Goal: Contribute content: Contribute content

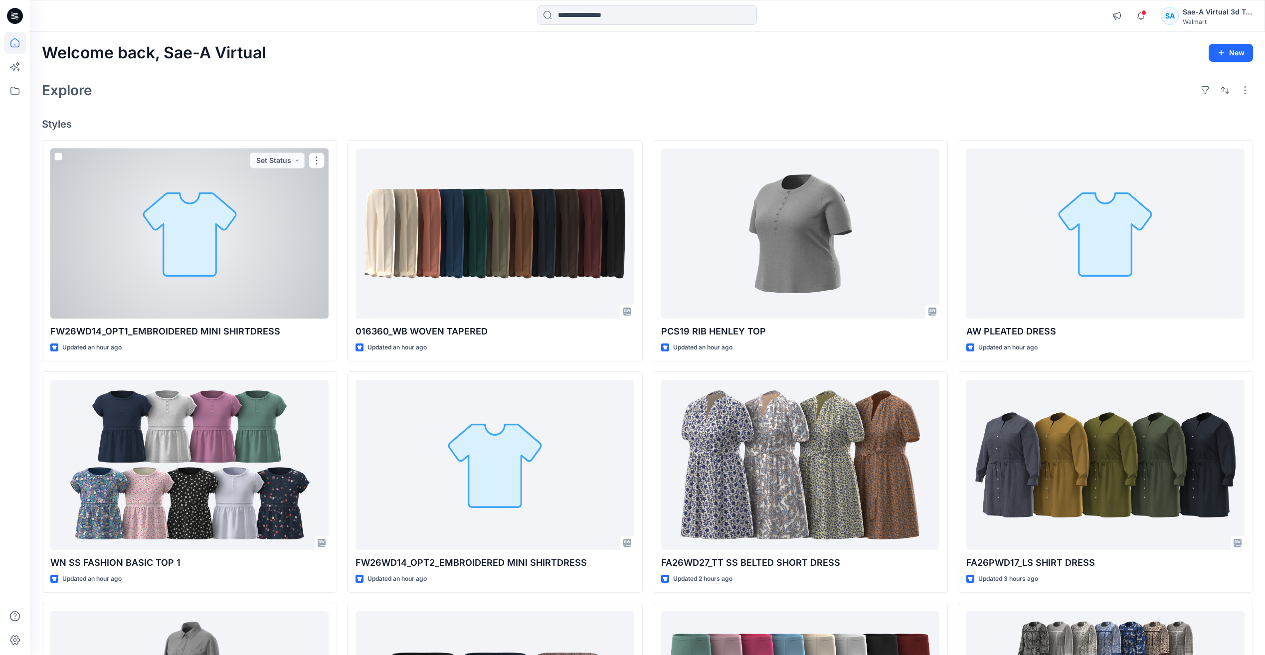
drag, startPoint x: 213, startPoint y: 275, endPoint x: 255, endPoint y: 269, distance: 41.8
click at [213, 275] on div at bounding box center [189, 234] width 278 height 170
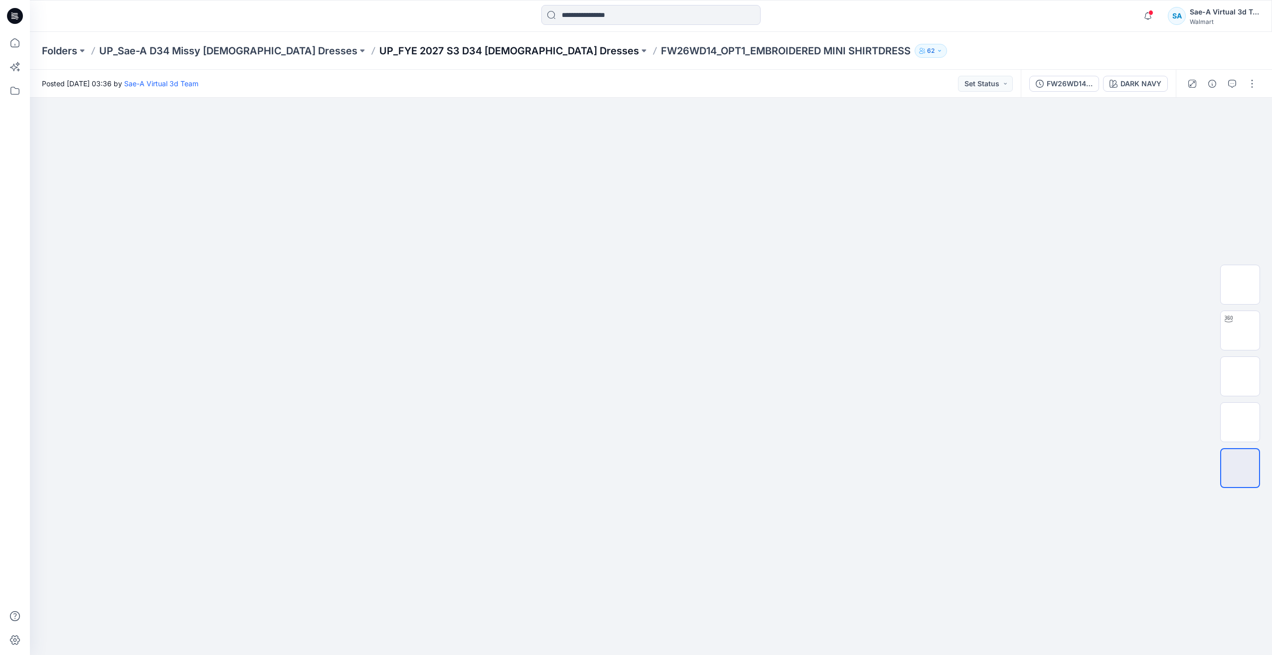
click at [461, 47] on p "UP_FYE 2027 S3 D34 [DEMOGRAPHIC_DATA] Dresses" at bounding box center [509, 51] width 260 height 14
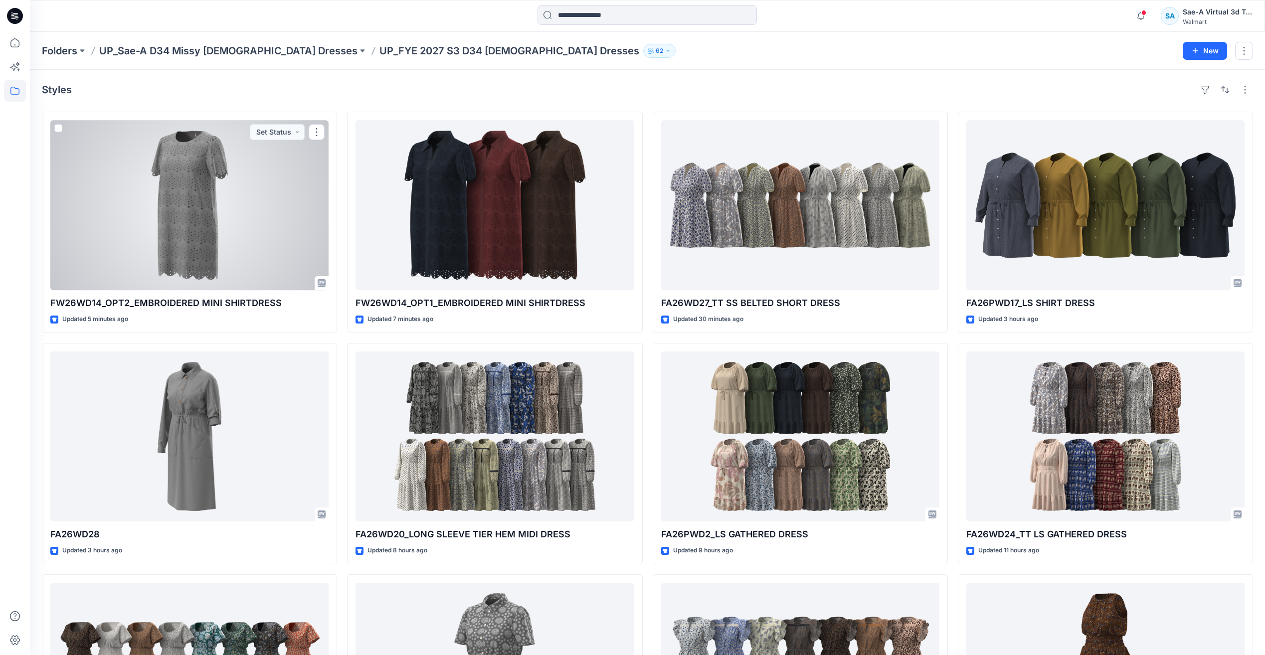
drag, startPoint x: 192, startPoint y: 198, endPoint x: 240, endPoint y: 198, distance: 47.9
click at [192, 198] on div at bounding box center [189, 205] width 278 height 170
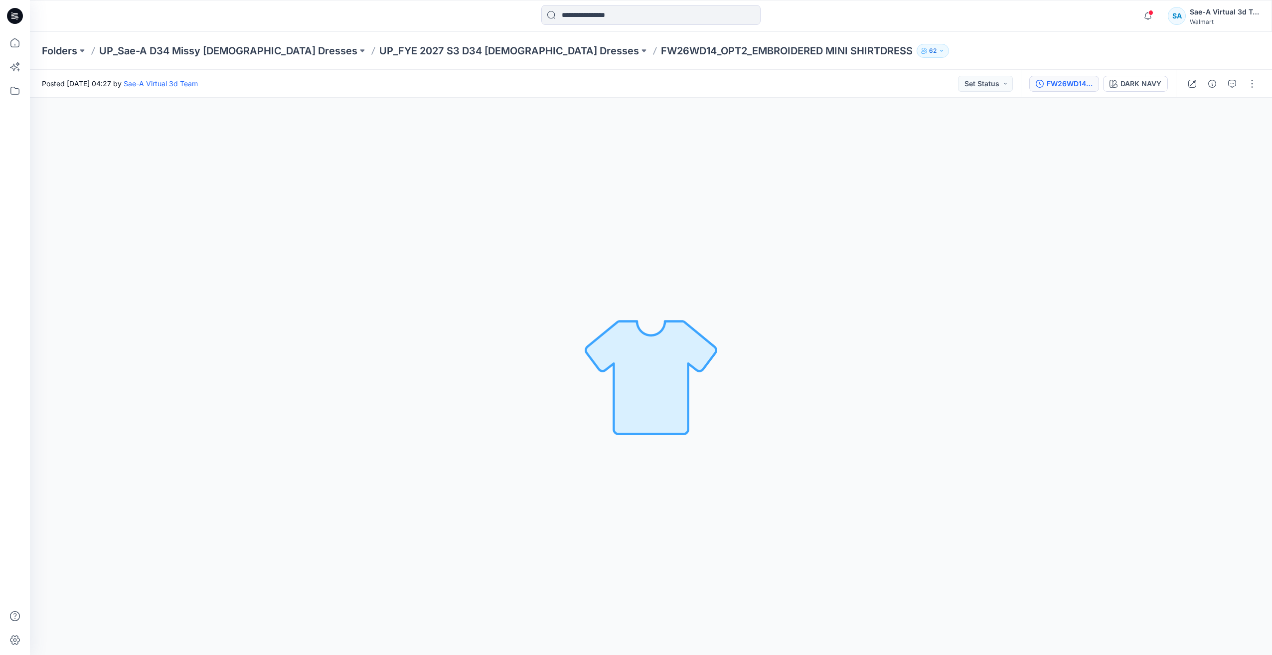
click at [1063, 78] on div "FW26WD14_OPT2_FULL COLORWAYS" at bounding box center [1070, 83] width 46 height 11
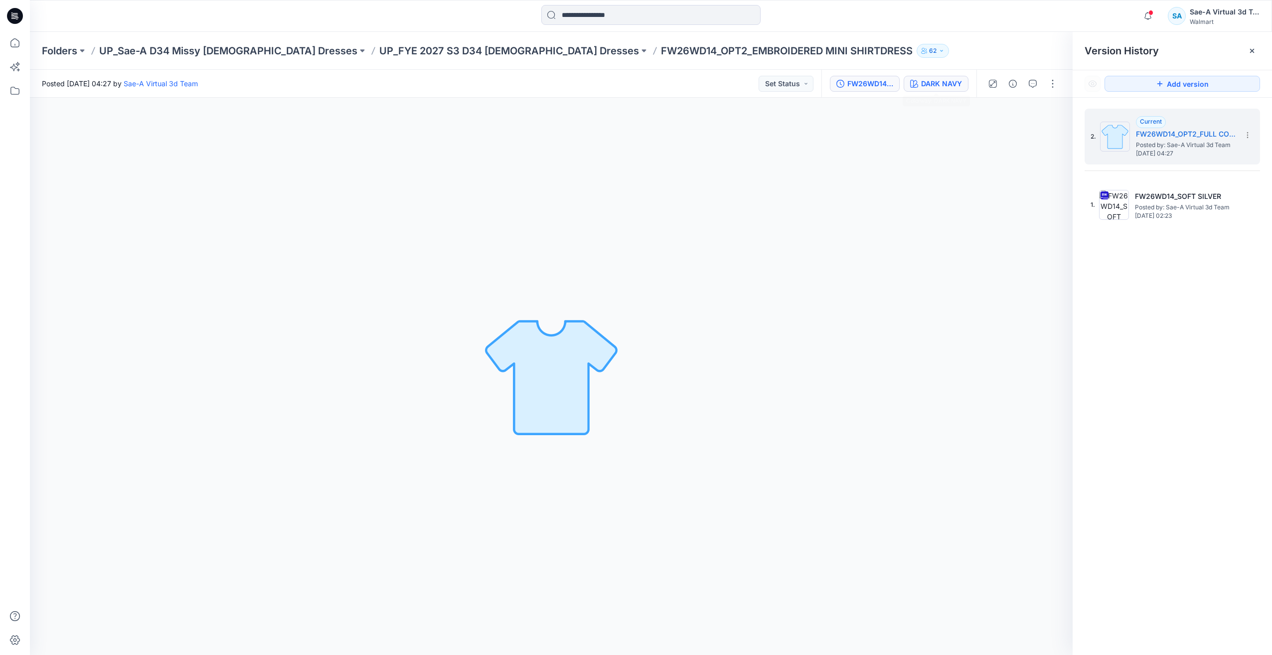
click at [940, 85] on div "DARK NAVY" at bounding box center [941, 83] width 41 height 11
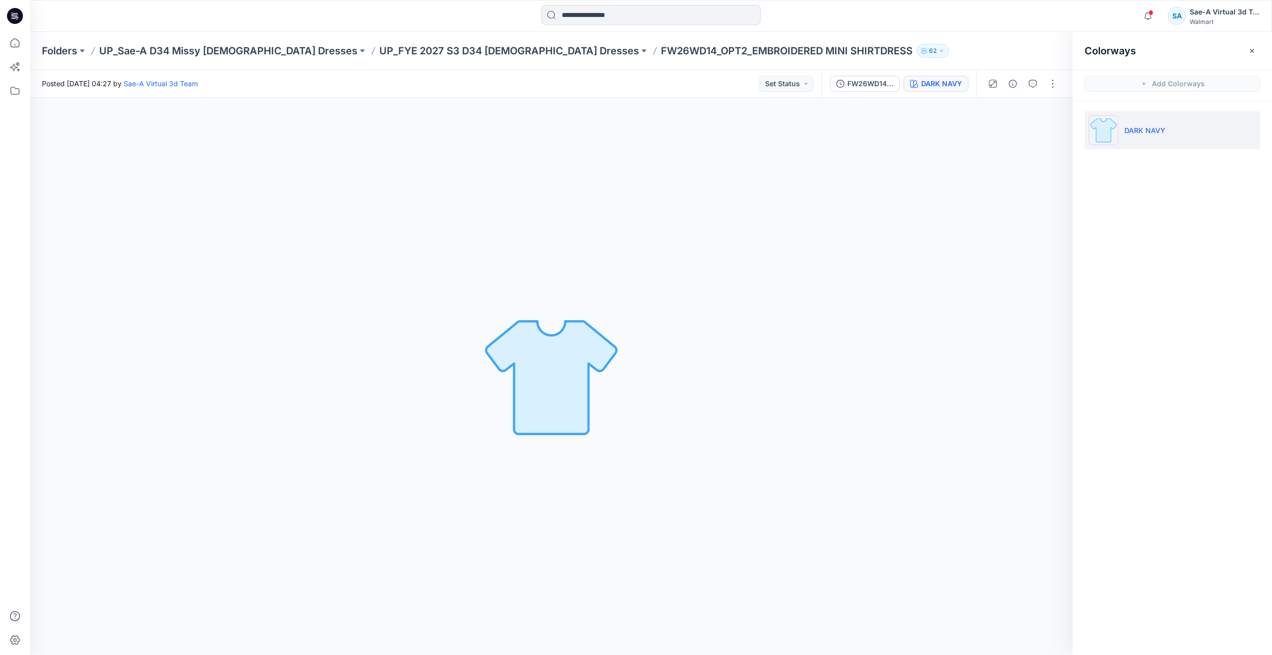
click at [438, 56] on p "UP_FYE 2027 S3 D34 Ladies Dresses" at bounding box center [509, 51] width 260 height 14
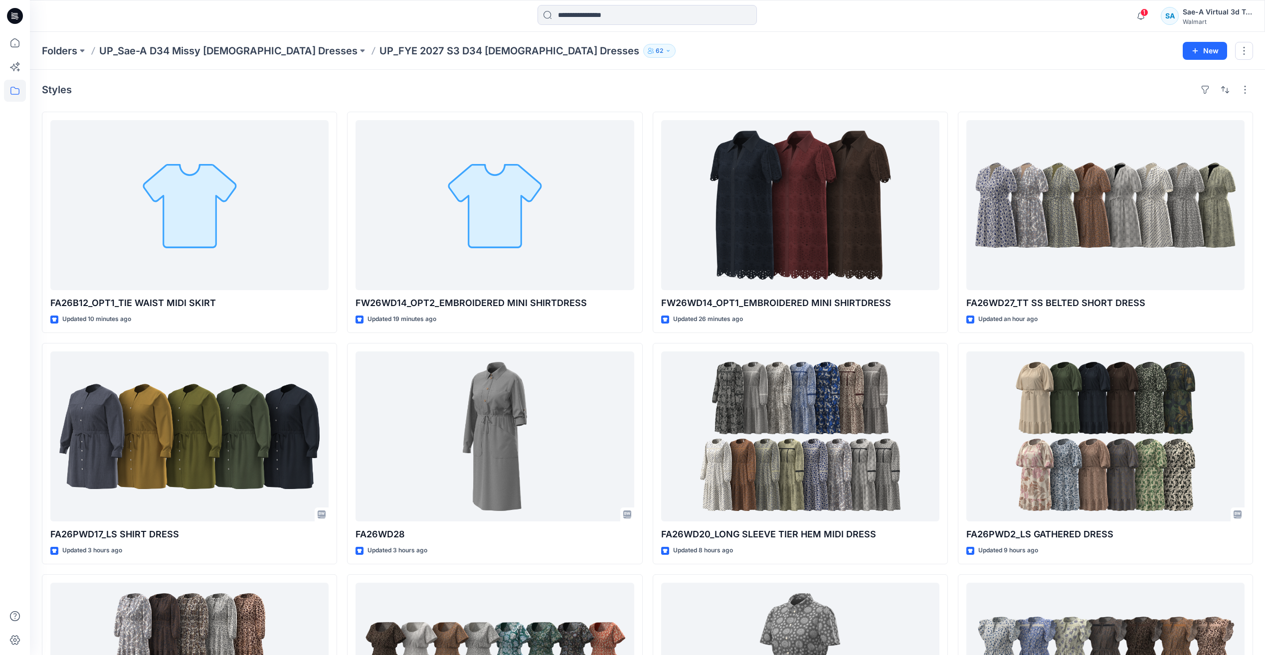
click at [14, 15] on icon at bounding box center [12, 15] width 3 height 0
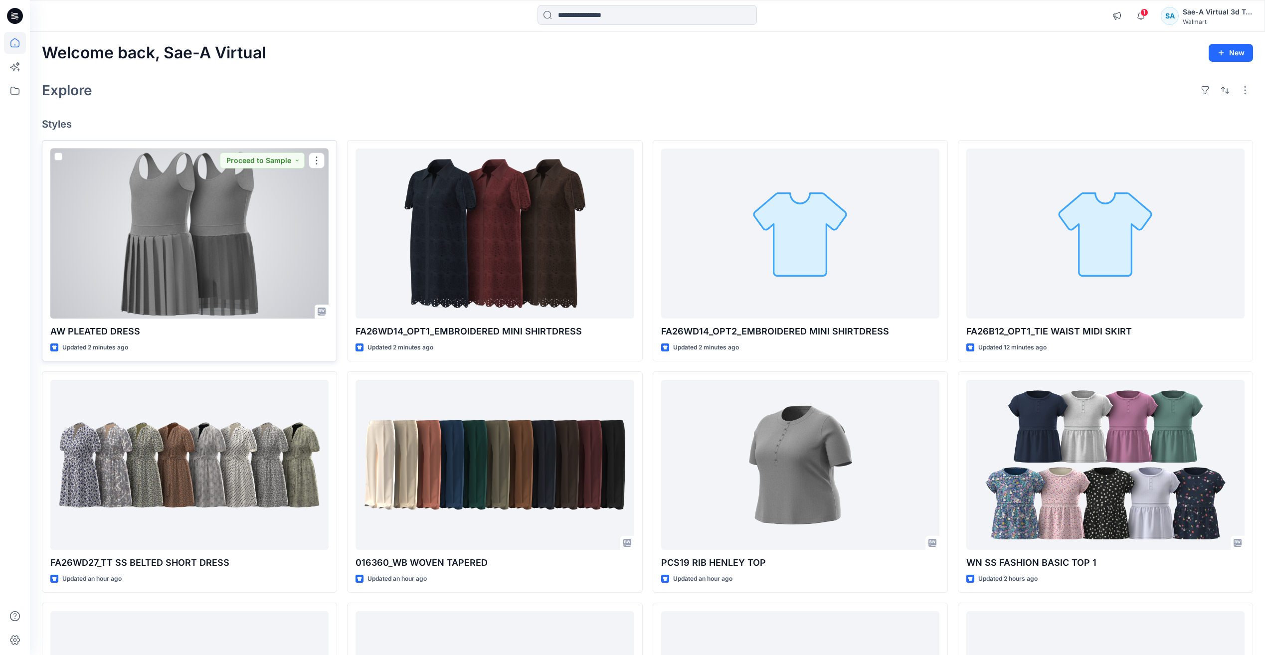
click at [220, 268] on div at bounding box center [189, 234] width 278 height 170
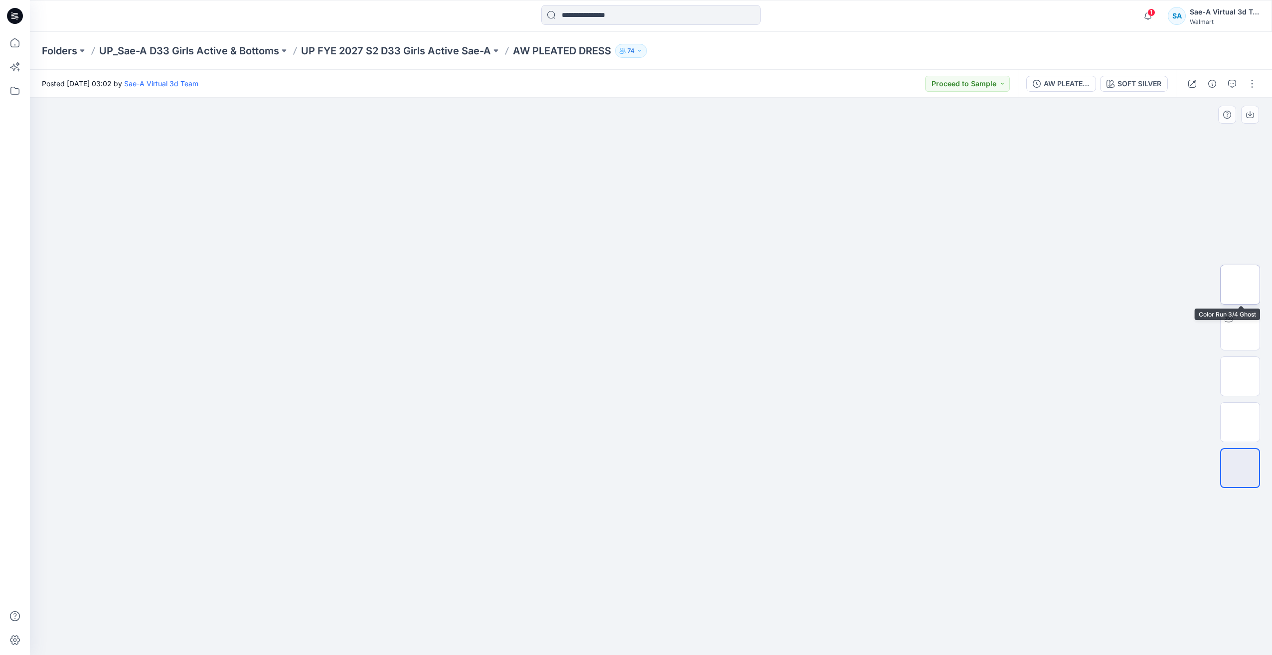
drag, startPoint x: 1243, startPoint y: 291, endPoint x: 1242, endPoint y: 284, distance: 7.5
click at [1240, 285] on img at bounding box center [1240, 285] width 0 height 0
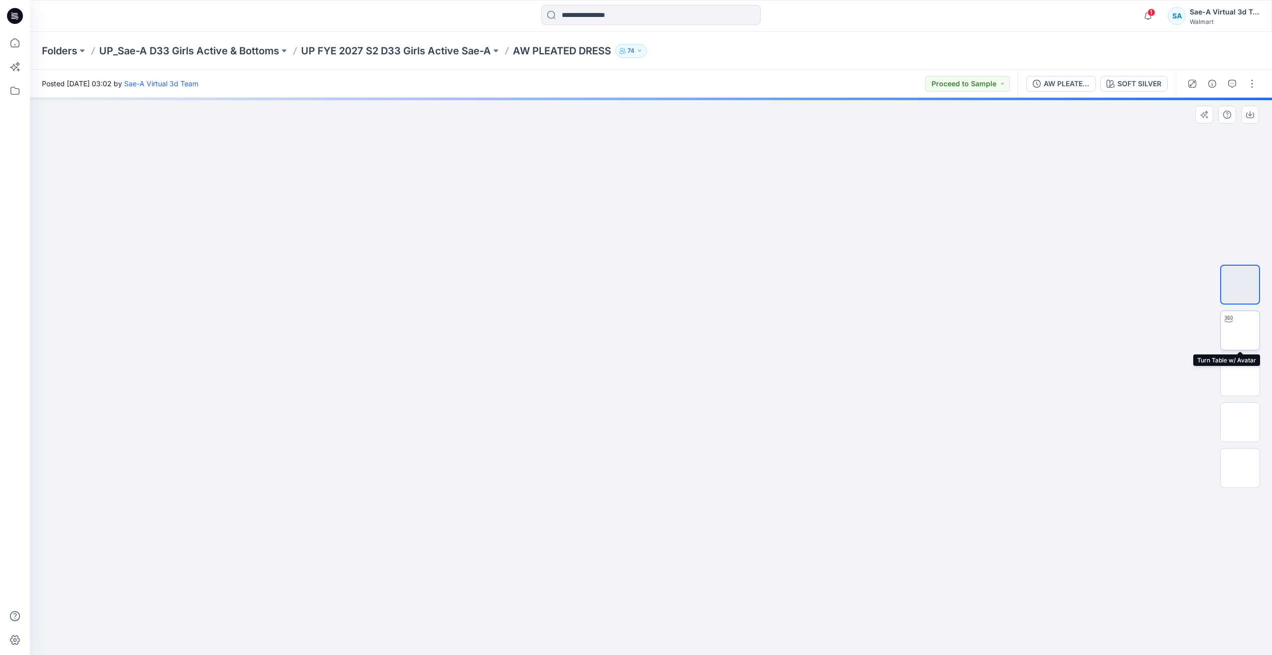
click at [1240, 331] on img at bounding box center [1240, 331] width 0 height 0
click at [1240, 376] on img at bounding box center [1240, 376] width 0 height 0
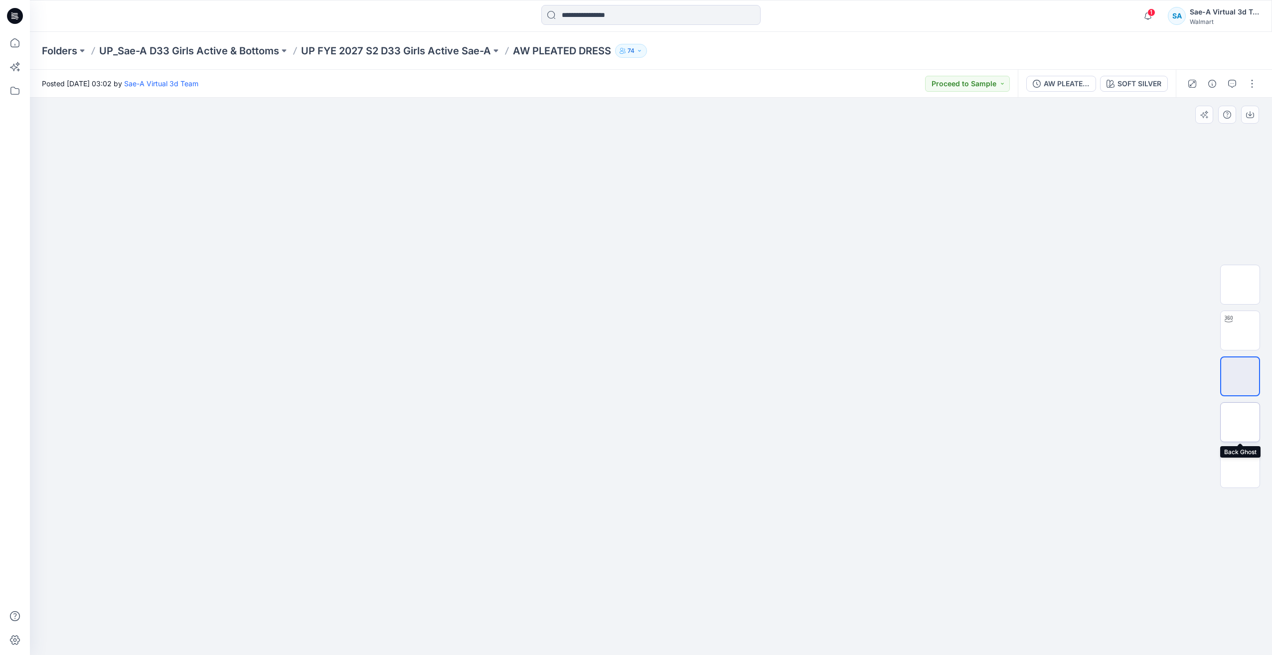
click at [1240, 422] on img at bounding box center [1240, 422] width 0 height 0
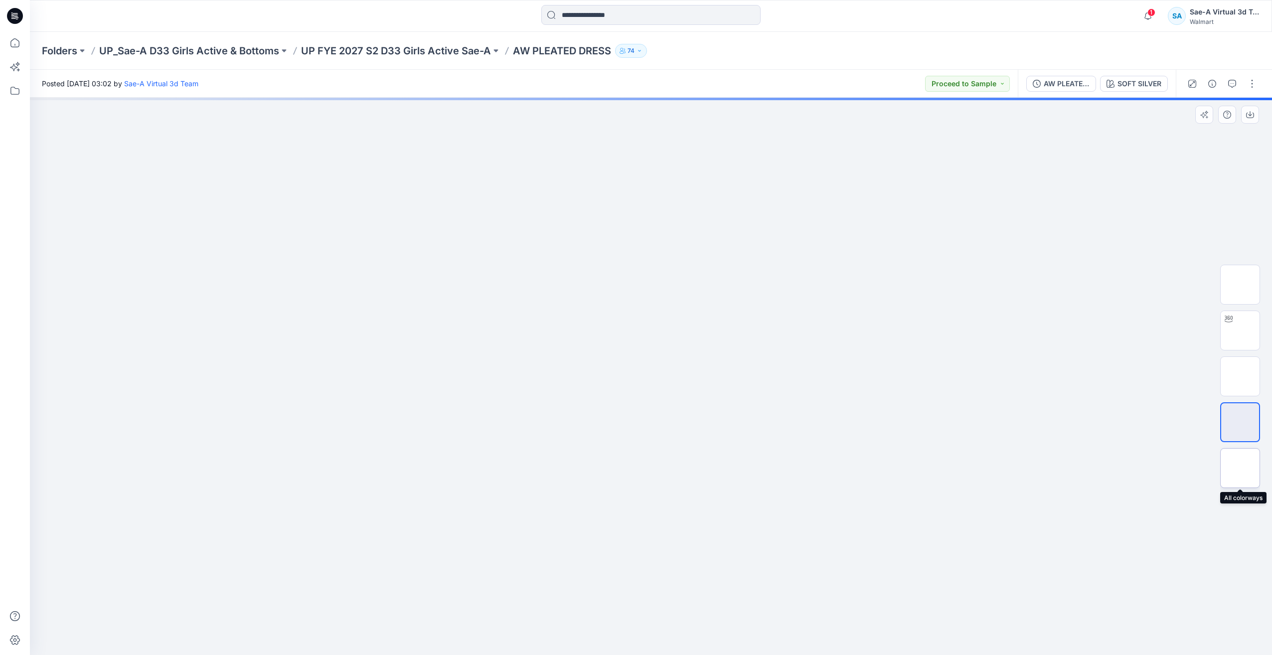
click at [1240, 468] on img at bounding box center [1240, 468] width 0 height 0
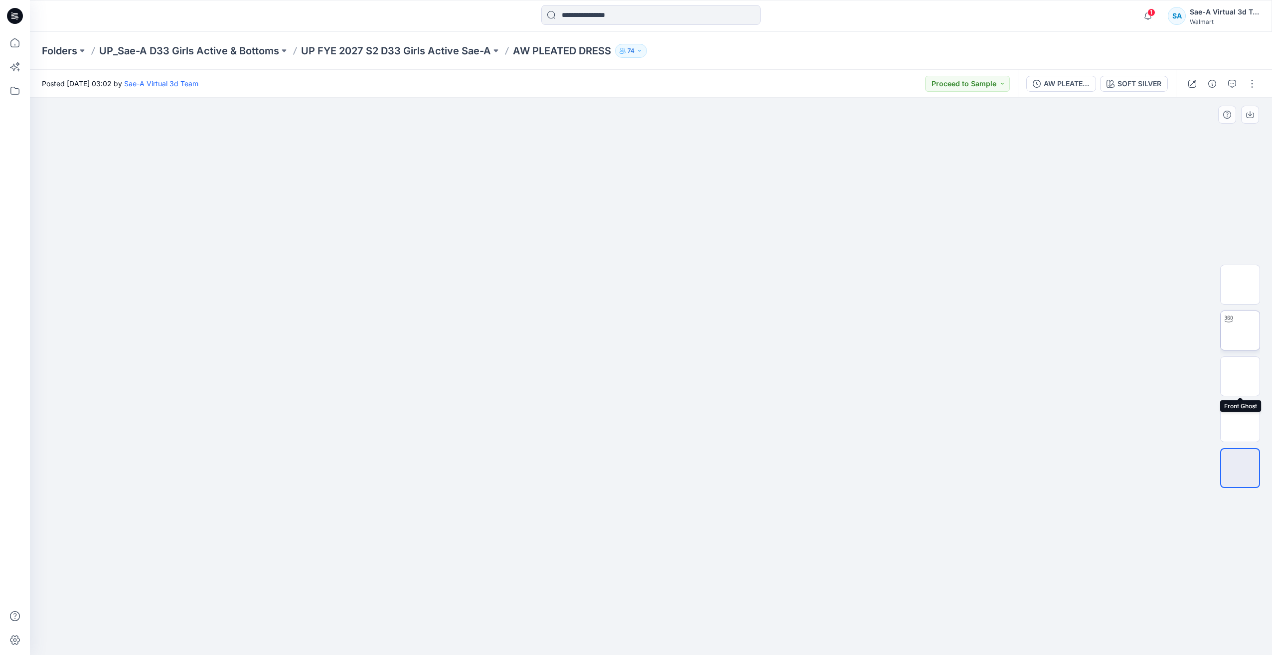
click at [1240, 331] on img at bounding box center [1240, 331] width 0 height 0
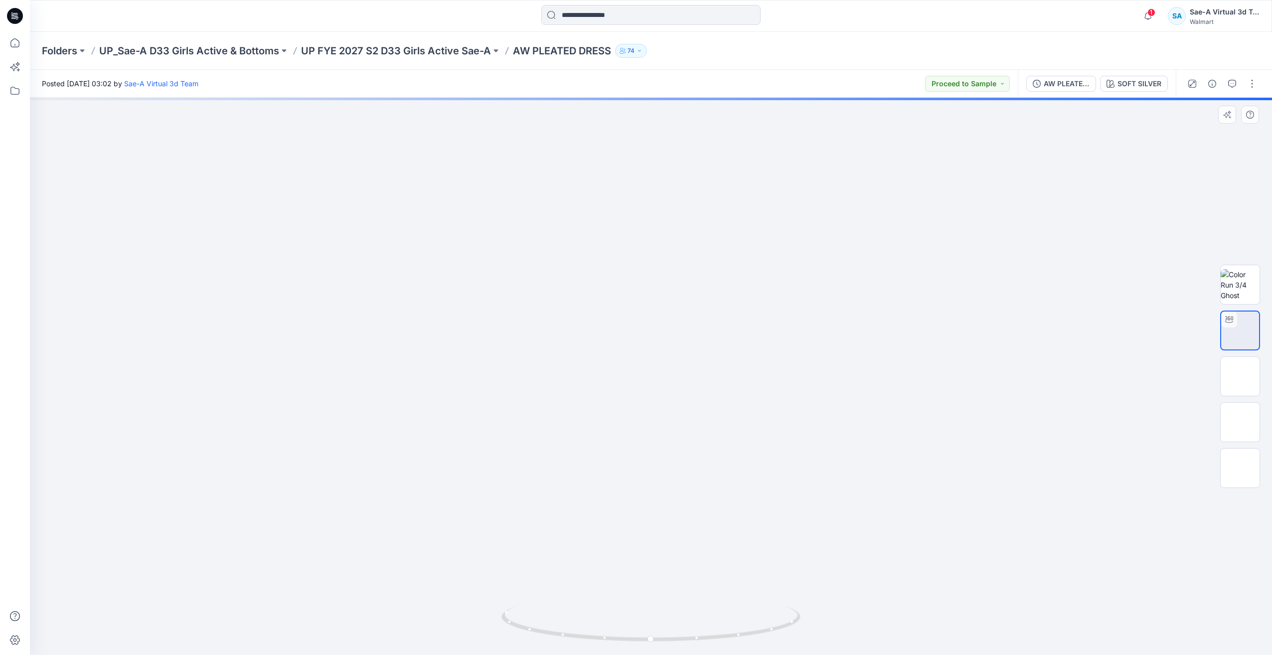
drag, startPoint x: 799, startPoint y: 410, endPoint x: 797, endPoint y: 344, distance: 65.8
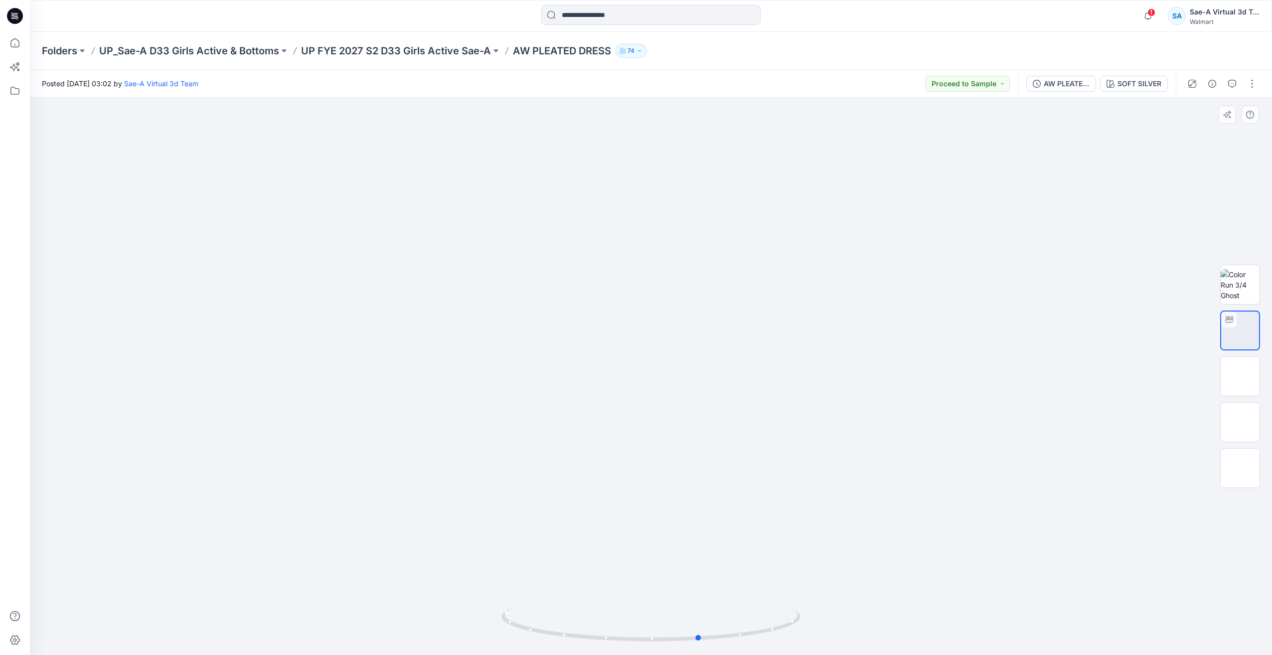
drag, startPoint x: 760, startPoint y: 617, endPoint x: 841, endPoint y: 625, distance: 81.2
click at [841, 625] on div at bounding box center [651, 376] width 1242 height 557
click at [1240, 376] on img at bounding box center [1240, 376] width 0 height 0
click at [1245, 281] on img at bounding box center [1240, 284] width 39 height 31
click at [1240, 331] on img at bounding box center [1240, 331] width 0 height 0
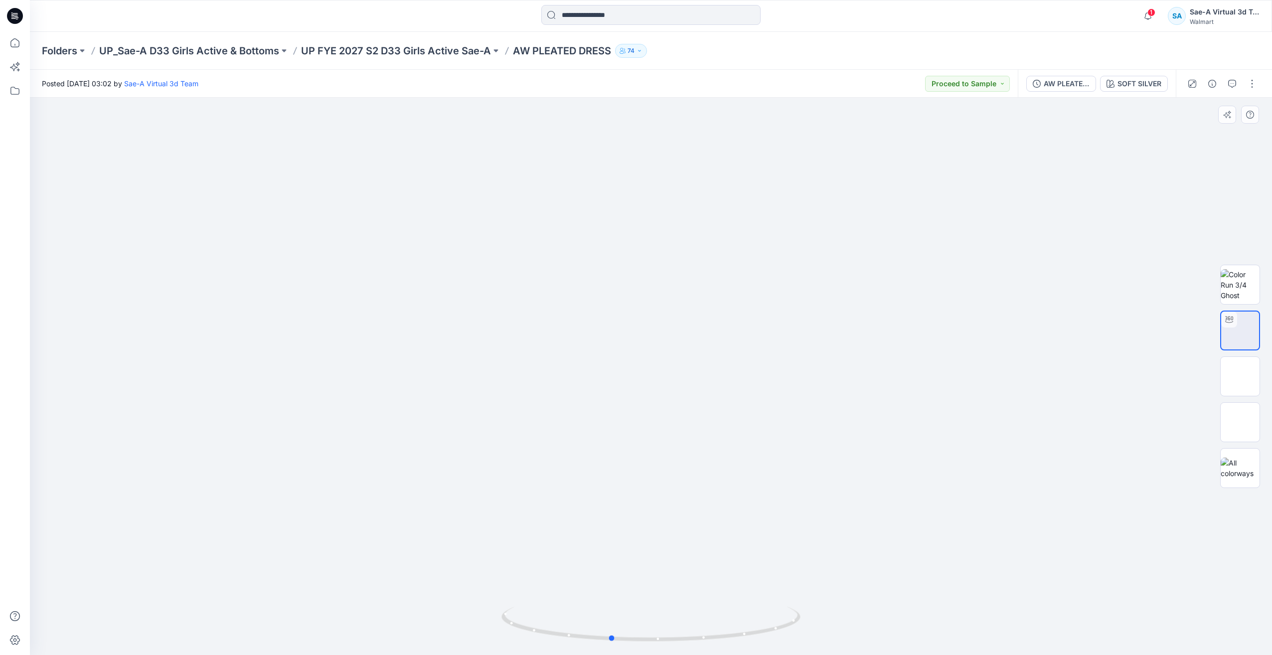
drag, startPoint x: 726, startPoint y: 618, endPoint x: 937, endPoint y: 481, distance: 251.1
click at [727, 627] on icon at bounding box center [653, 625] width 302 height 37
click at [1243, 289] on img at bounding box center [1240, 284] width 39 height 31
click at [1240, 331] on img at bounding box center [1240, 331] width 0 height 0
click at [1240, 376] on img at bounding box center [1240, 376] width 0 height 0
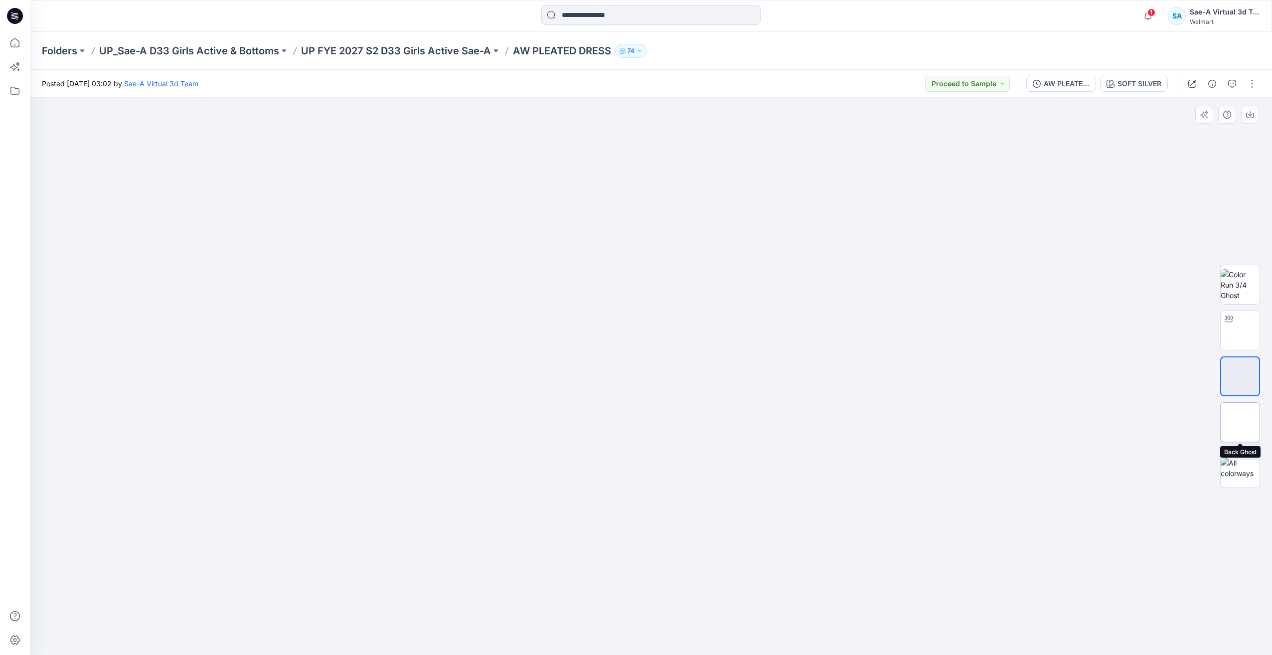
click at [1240, 422] on img at bounding box center [1240, 422] width 0 height 0
click at [1240, 331] on img at bounding box center [1240, 331] width 0 height 0
drag, startPoint x: 774, startPoint y: 618, endPoint x: 930, endPoint y: 598, distance: 157.3
click at [842, 620] on div at bounding box center [651, 376] width 1242 height 557
drag, startPoint x: 707, startPoint y: 632, endPoint x: 765, endPoint y: 635, distance: 57.9
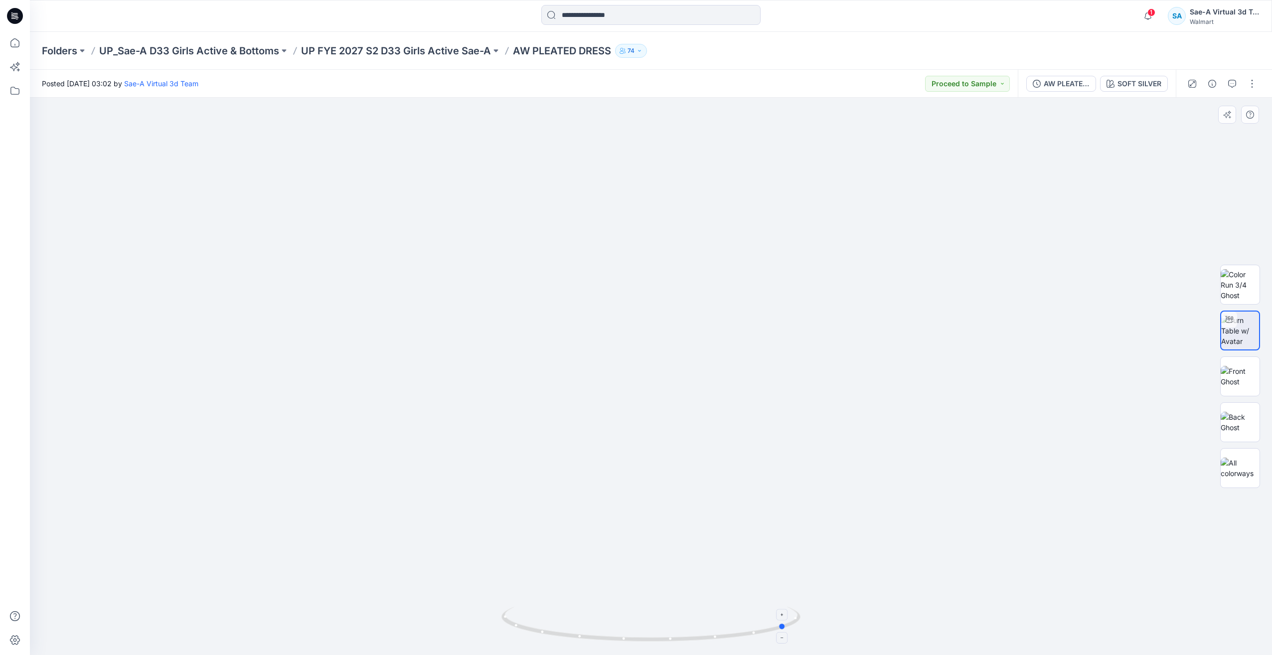
click at [765, 635] on icon at bounding box center [653, 625] width 302 height 37
drag, startPoint x: 796, startPoint y: 622, endPoint x: 678, endPoint y: 636, distance: 118.5
click at [678, 636] on icon at bounding box center [653, 625] width 302 height 37
click at [1251, 87] on button "button" at bounding box center [1252, 84] width 16 height 16
click at [1199, 133] on button "Edit" at bounding box center [1211, 135] width 92 height 18
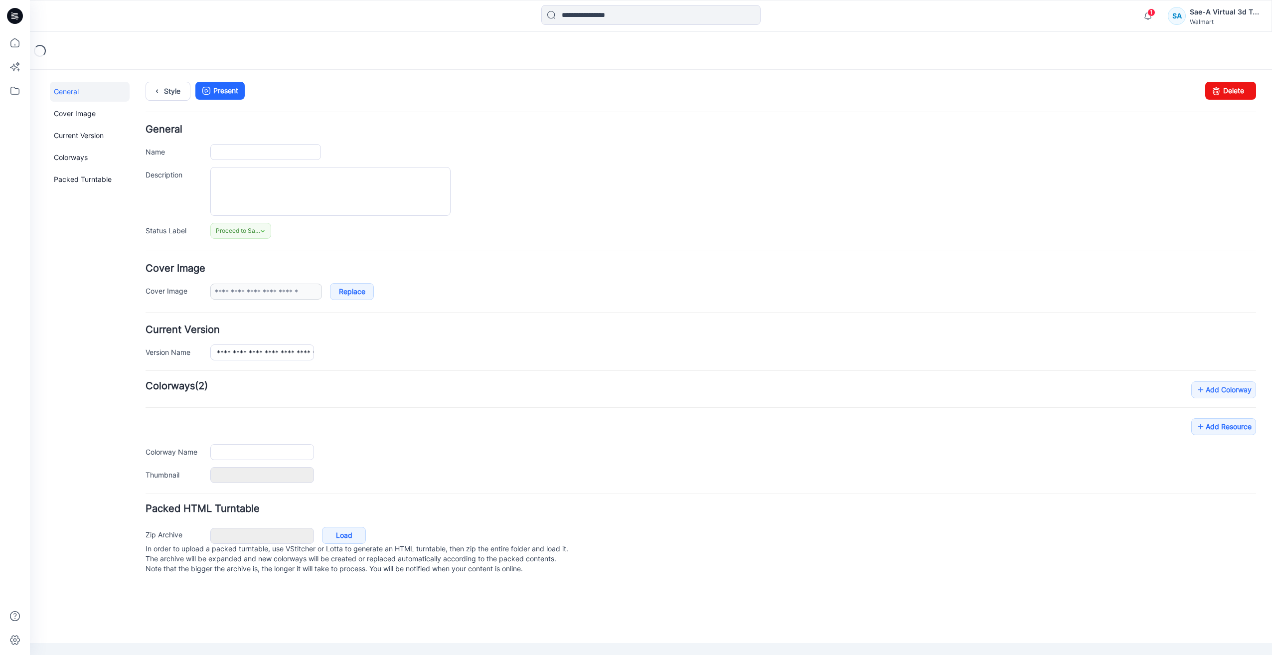
type input "**********"
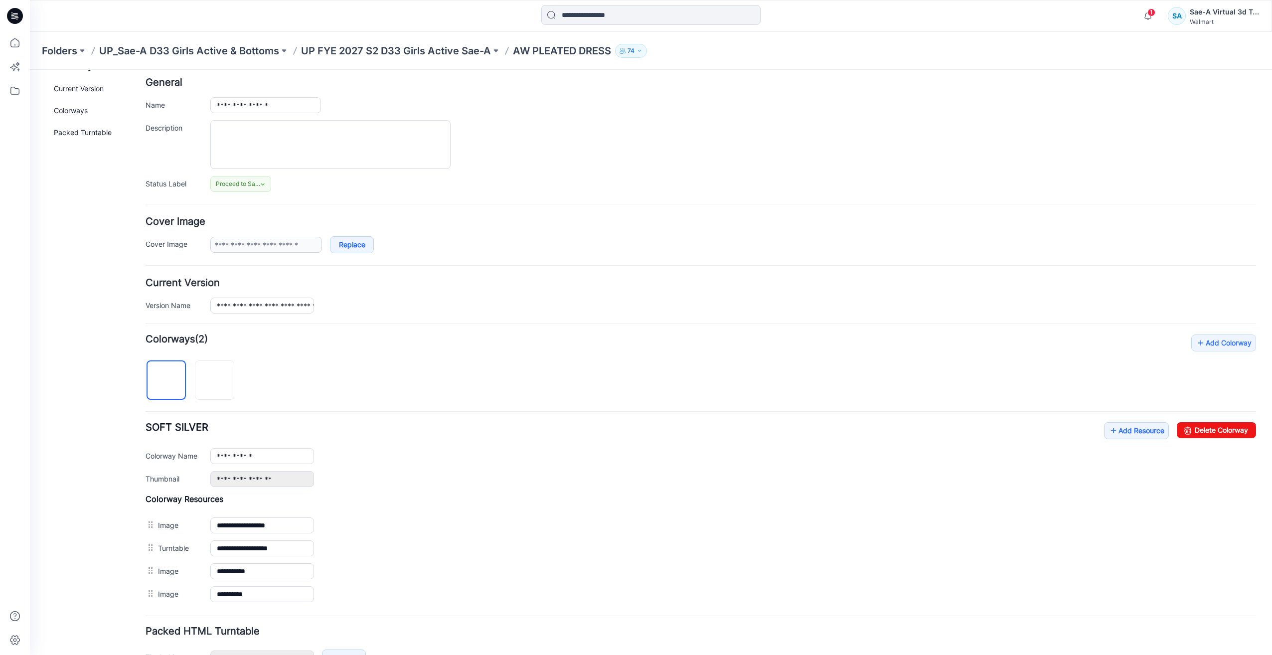
scroll to position [112, 0]
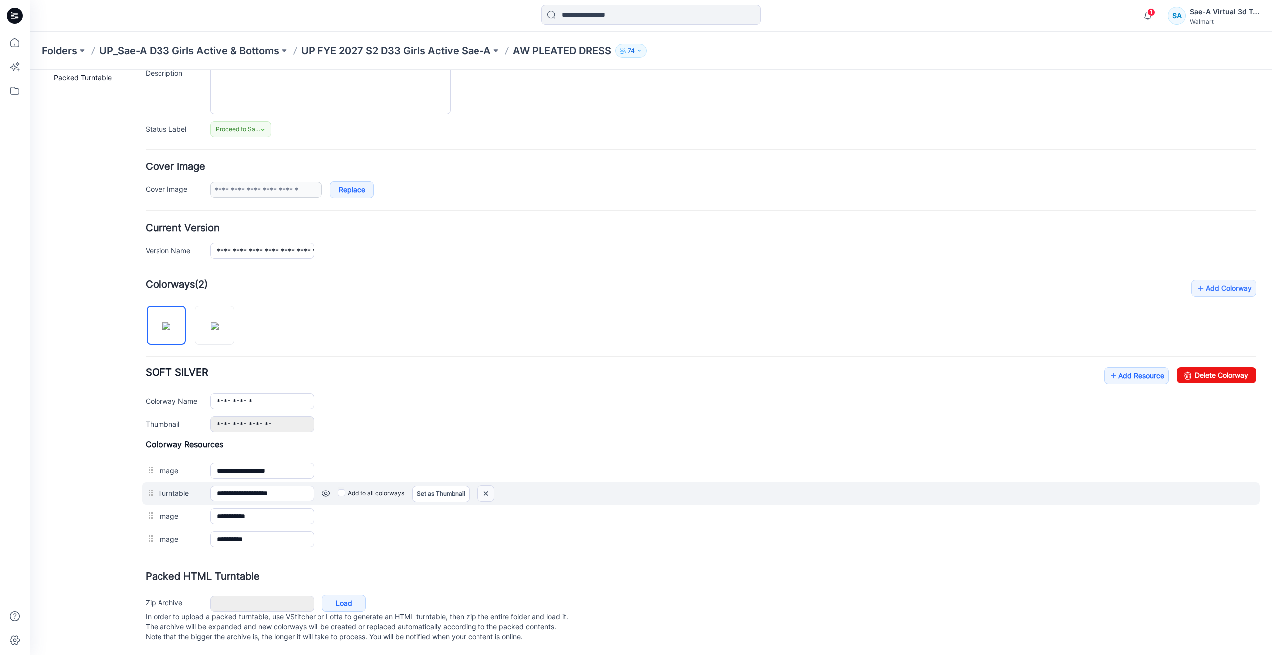
click at [494, 486] on img at bounding box center [486, 494] width 16 height 16
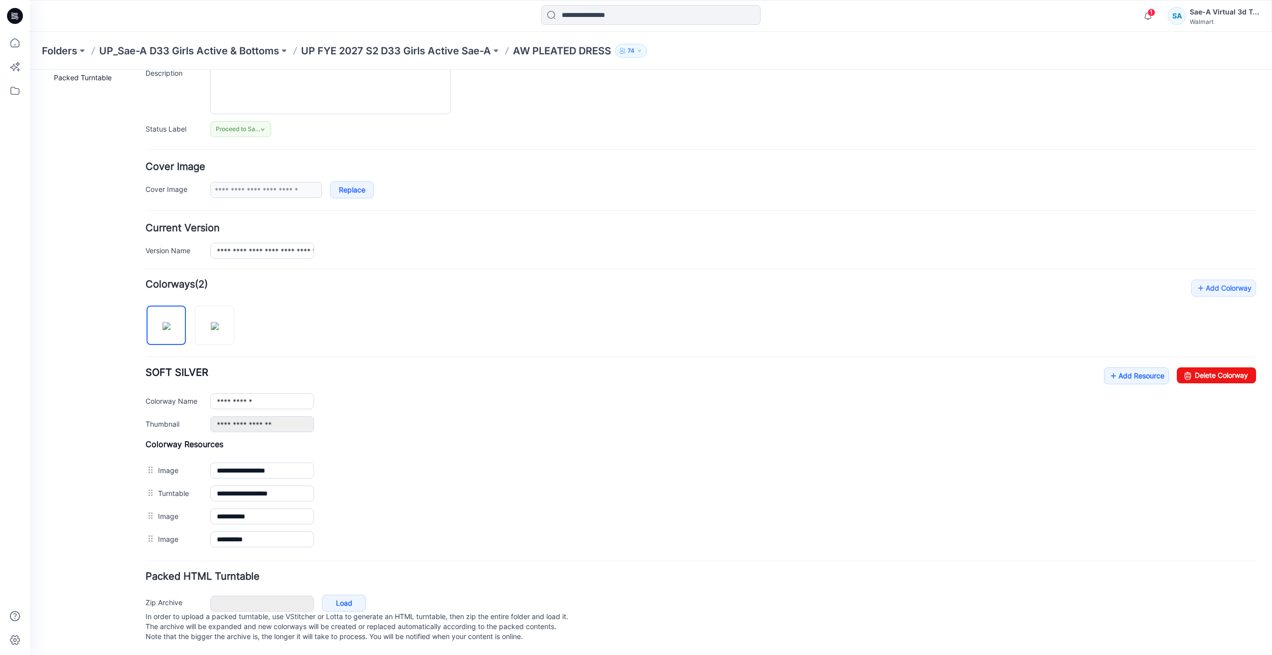
scroll to position [89, 0]
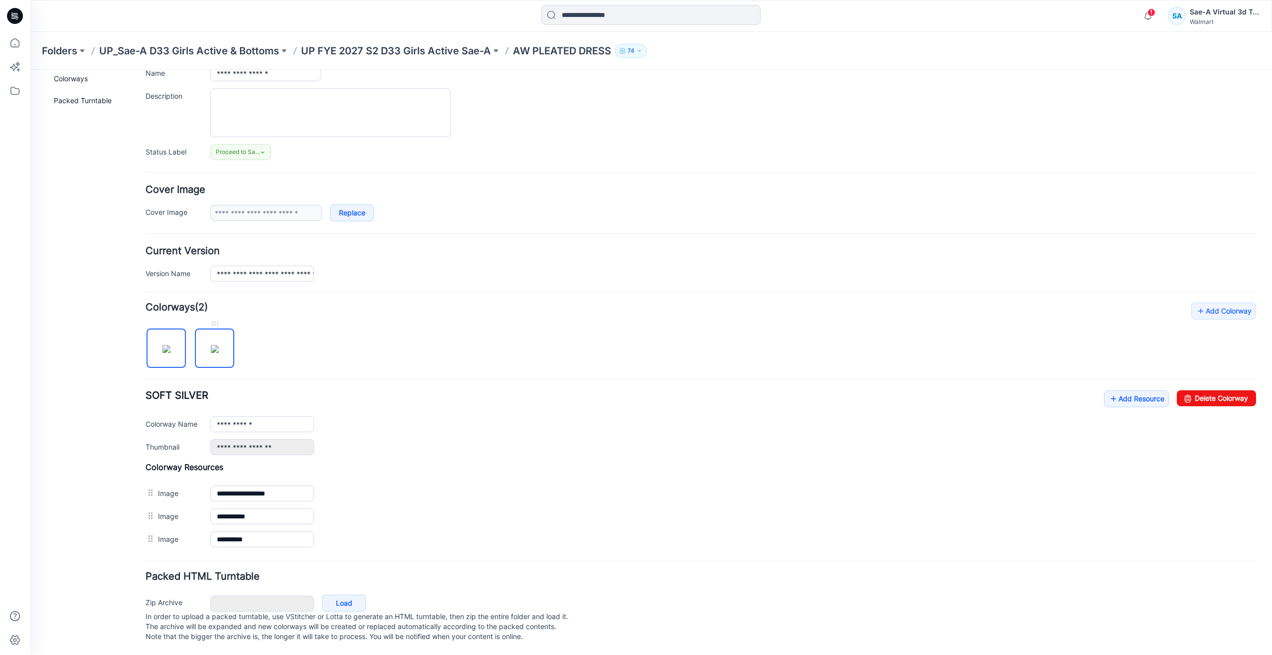
click at [214, 345] on img at bounding box center [215, 349] width 8 height 8
type input "**********"
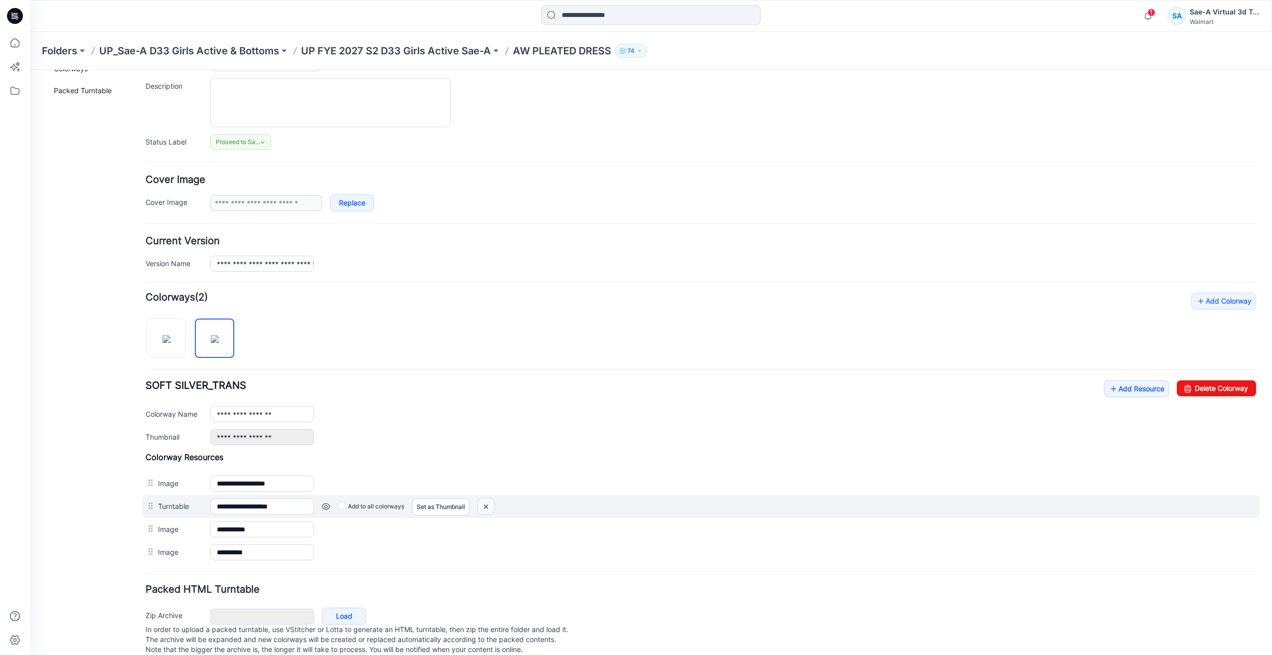
drag, startPoint x: 492, startPoint y: 510, endPoint x: 711, endPoint y: 111, distance: 455.6
click at [492, 510] on img at bounding box center [486, 507] width 16 height 16
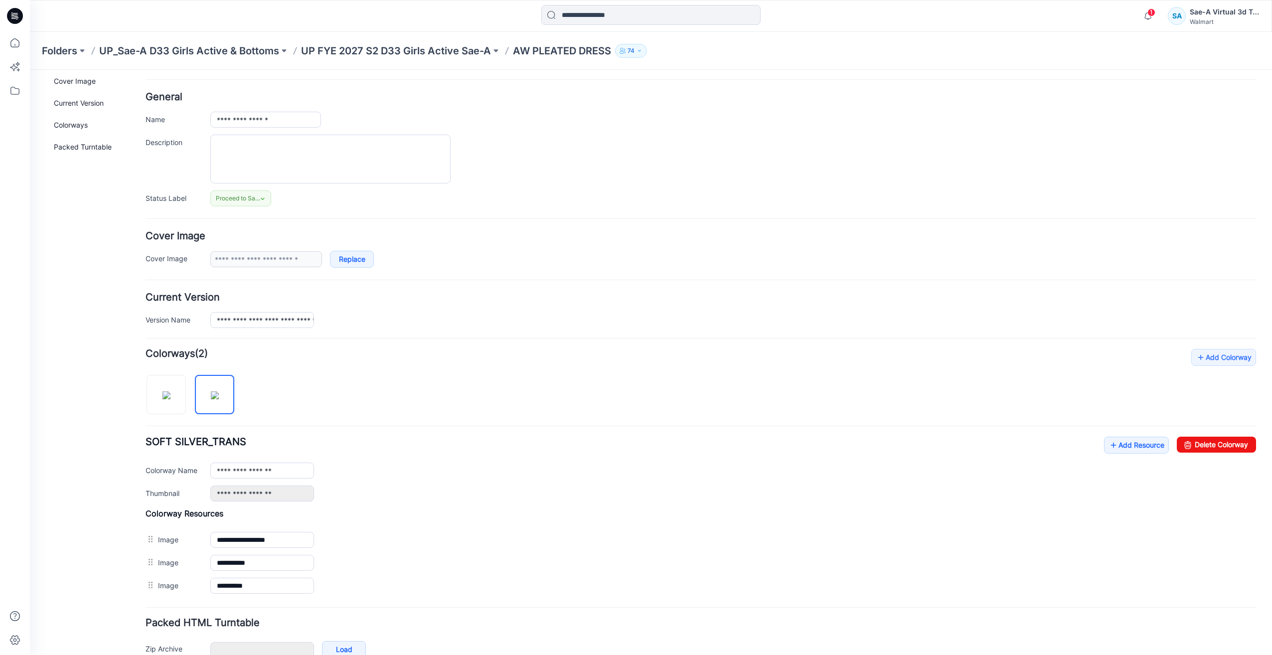
scroll to position [0, 0]
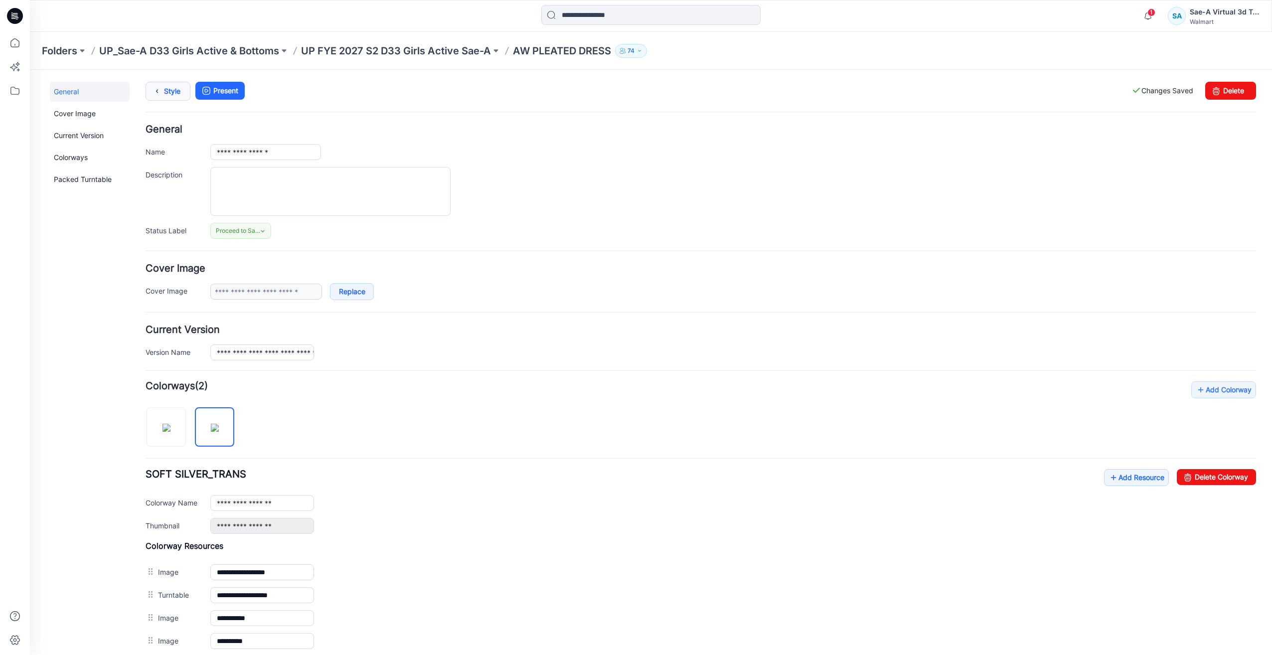
click at [168, 90] on link "Style" at bounding box center [168, 91] width 45 height 19
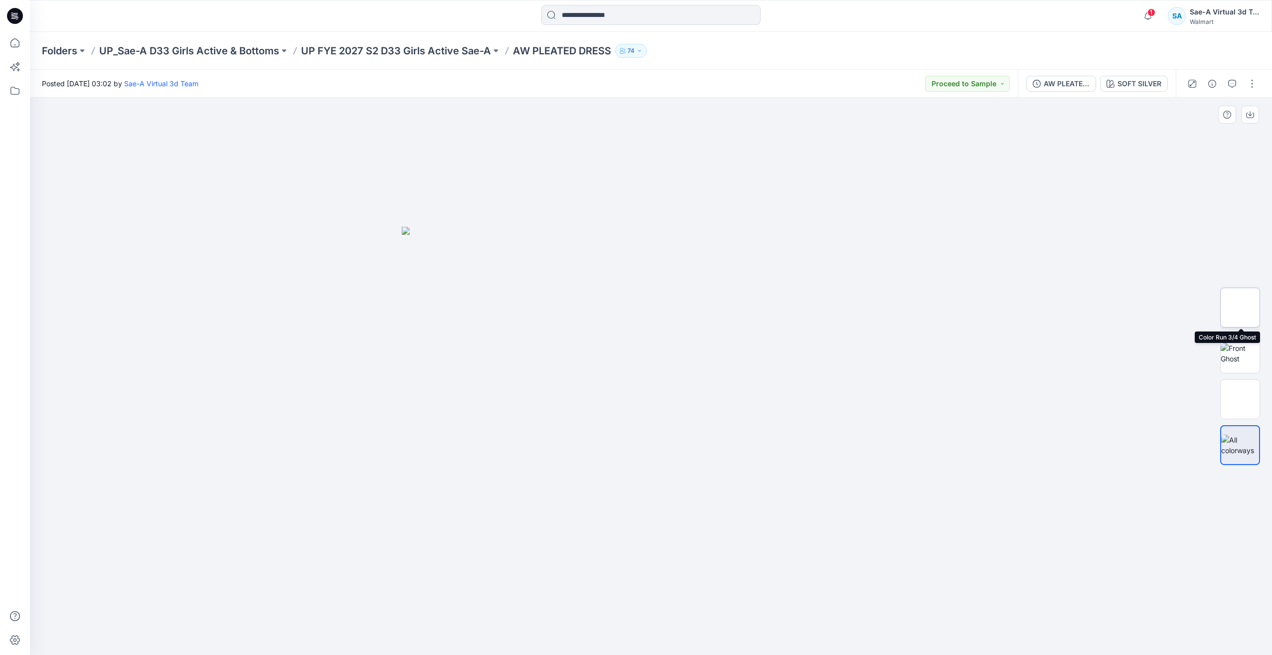
click at [1236, 310] on img at bounding box center [1240, 307] width 39 height 31
drag, startPoint x: 1249, startPoint y: 365, endPoint x: 1238, endPoint y: 365, distance: 10.5
click at [1249, 364] on img at bounding box center [1240, 353] width 39 height 21
click at [888, 408] on div at bounding box center [651, 376] width 1242 height 557
click at [14, 18] on icon at bounding box center [13, 18] width 4 height 0
